Goal: Check status

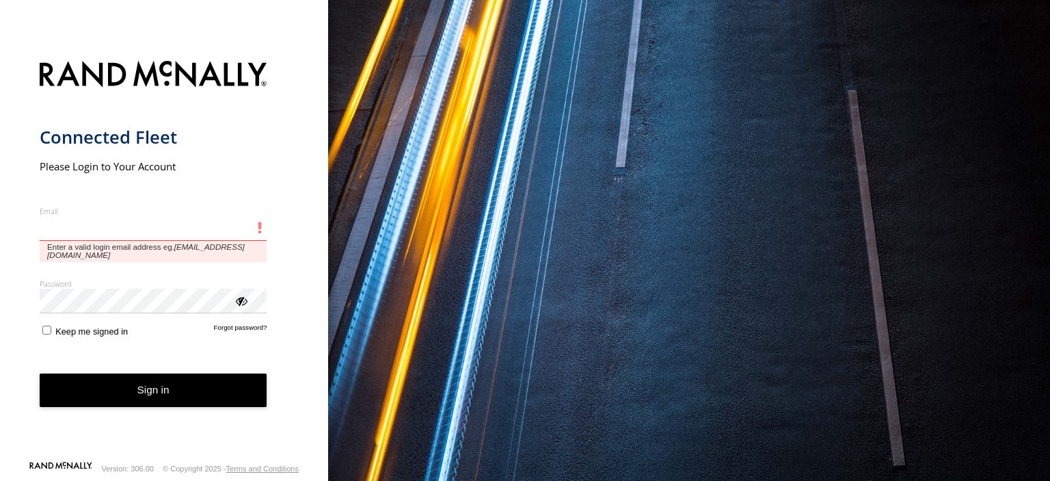
type input "**********"
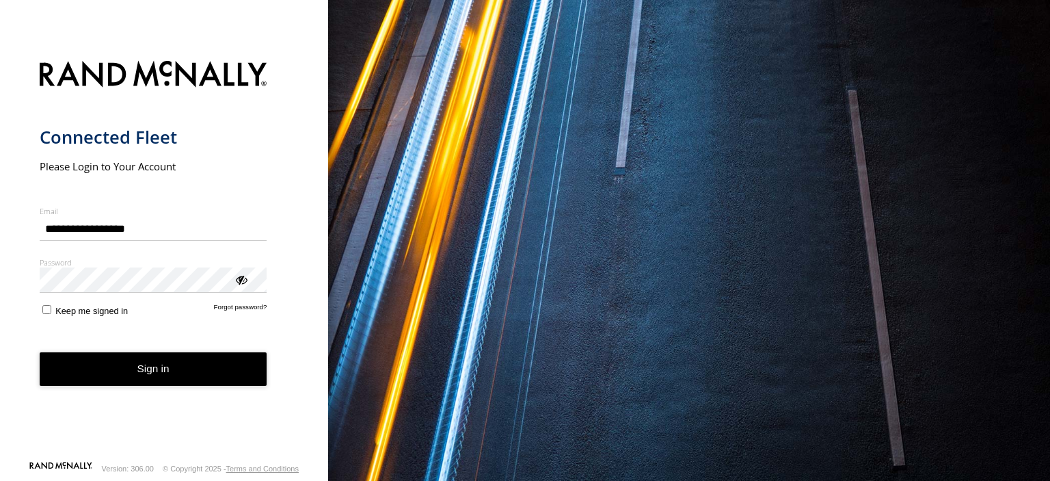
click at [109, 391] on form "**********" at bounding box center [165, 257] width 250 height 408
click at [157, 372] on button "Sign in" at bounding box center [154, 369] width 228 height 34
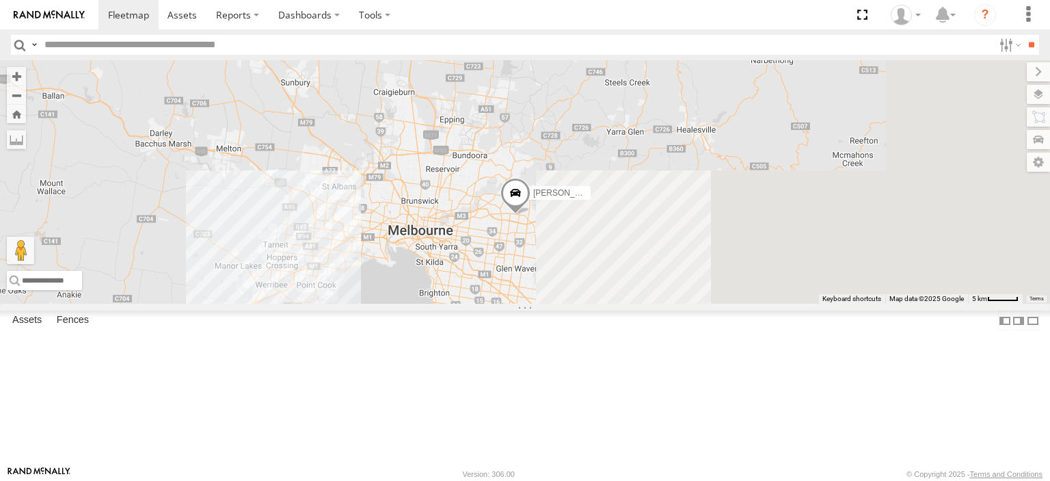
drag, startPoint x: 797, startPoint y: 341, endPoint x: 399, endPoint y: 346, distance: 397.4
click at [399, 304] on div "[PERSON_NAME]" at bounding box center [525, 181] width 1050 height 243
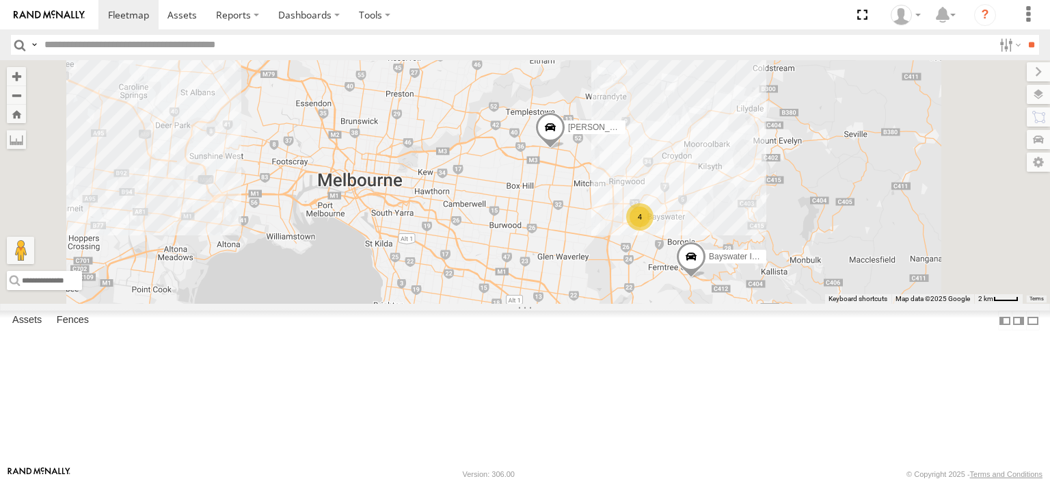
drag, startPoint x: 819, startPoint y: 319, endPoint x: 644, endPoint y: 305, distance: 175.0
click at [644, 304] on div "[PERSON_NAME] FRR 4" at bounding box center [525, 181] width 1050 height 243
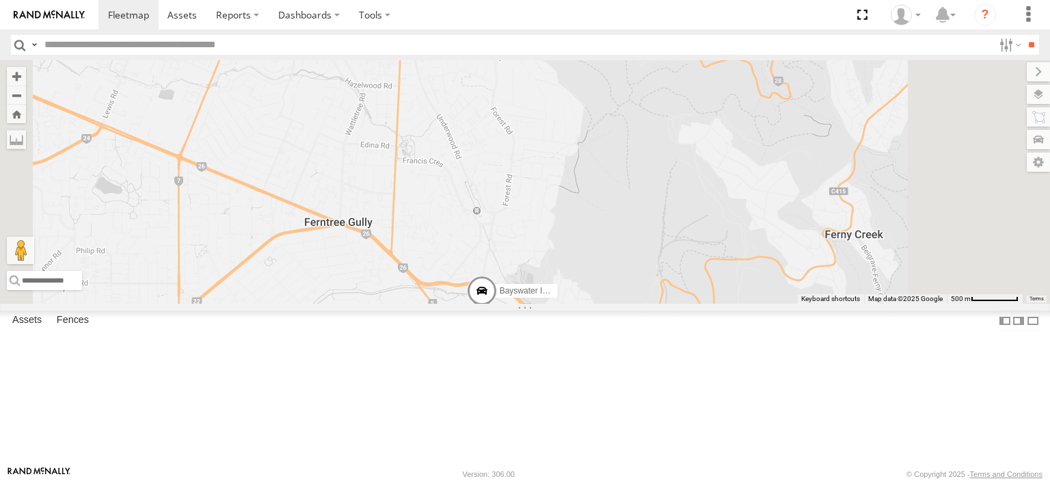
drag, startPoint x: 696, startPoint y: 370, endPoint x: 697, endPoint y: 292, distance: 78.0
click at [579, 292] on span "Bayswater Isuzu FRR" at bounding box center [539, 291] width 79 height 10
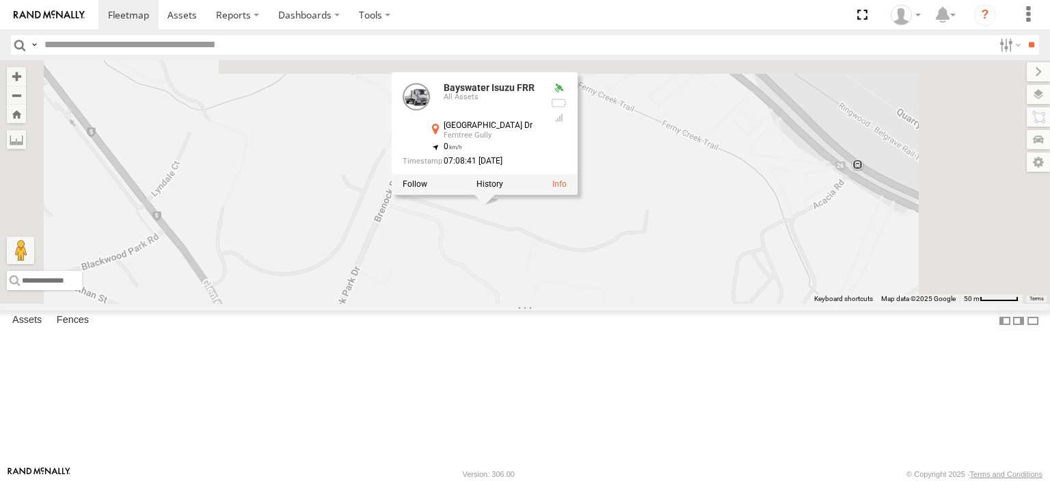
drag, startPoint x: 628, startPoint y: 245, endPoint x: 642, endPoint y: 366, distance: 121.9
click at [642, 304] on div "[PERSON_NAME] Isuzu FRR Bayswater Isuzu FRR All Assets [GEOGRAPHIC_DATA][PERSON…" at bounding box center [525, 181] width 1050 height 243
